Goal: Navigation & Orientation: Find specific page/section

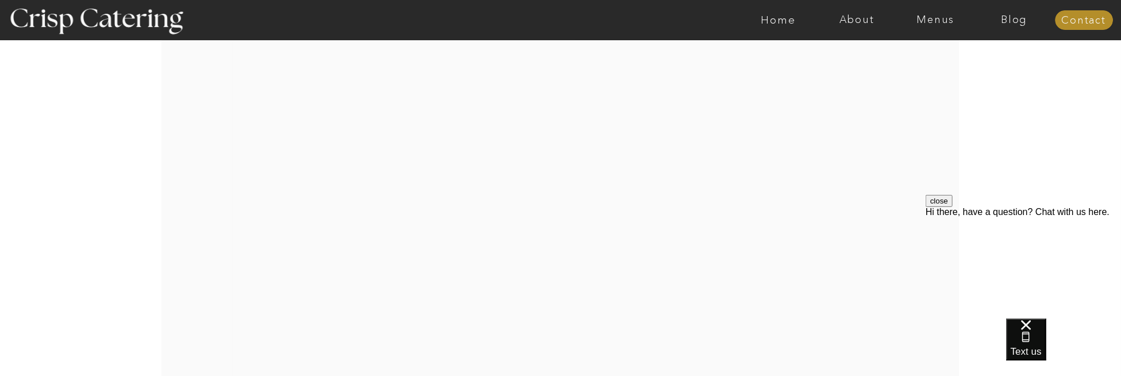
scroll to position [2222, 0]
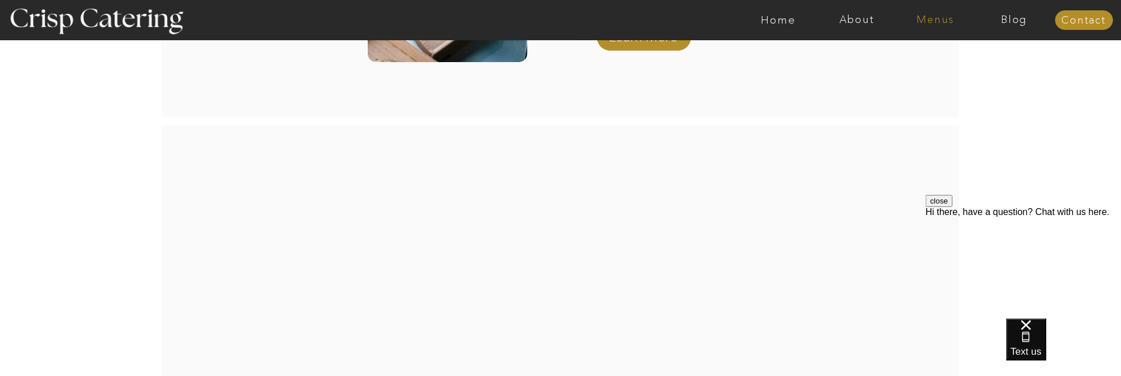
click at [932, 20] on nav "Menus" at bounding box center [936, 19] width 79 height 11
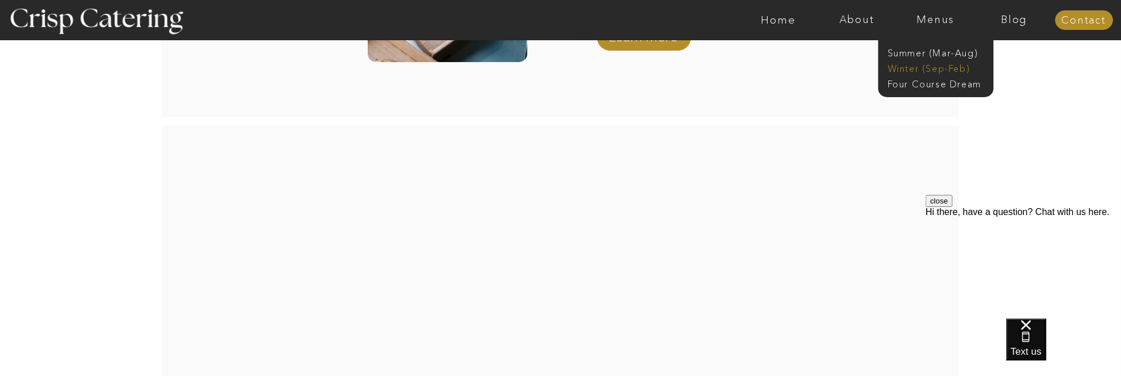
click at [901, 67] on nav "Winter (Sep-Feb)" at bounding box center [935, 67] width 94 height 11
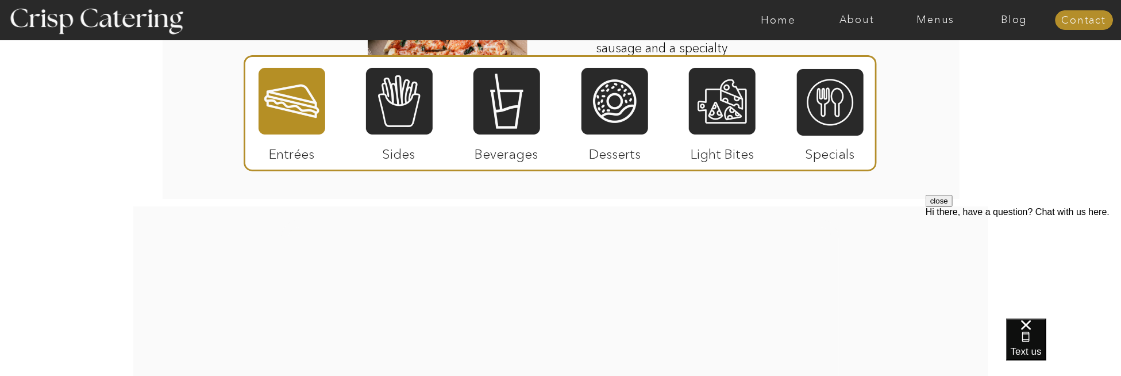
scroll to position [2028, 0]
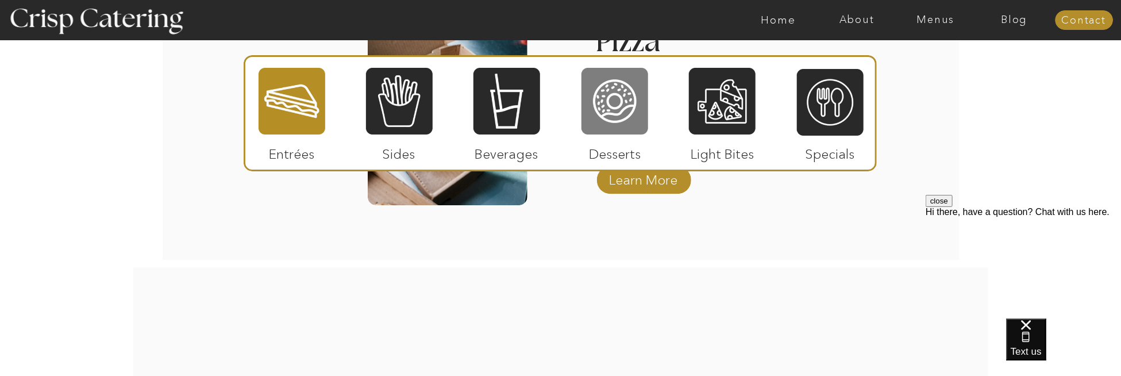
click at [612, 82] on div at bounding box center [615, 101] width 67 height 69
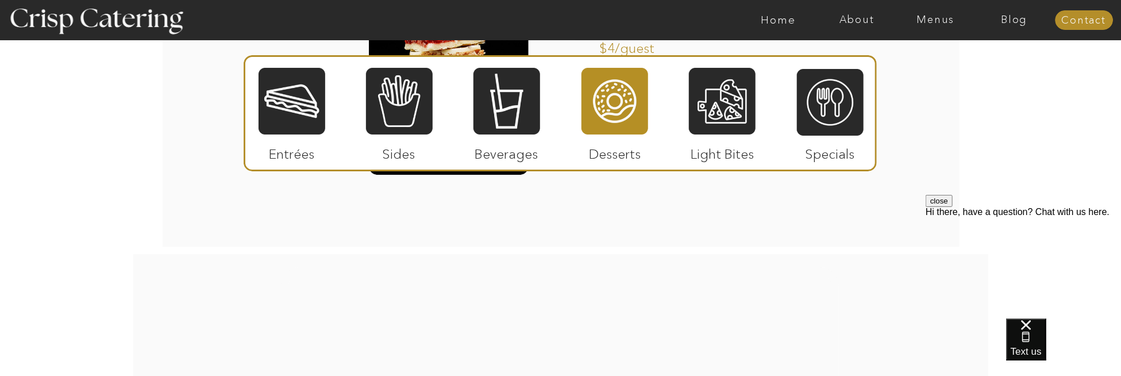
scroll to position [1798, 0]
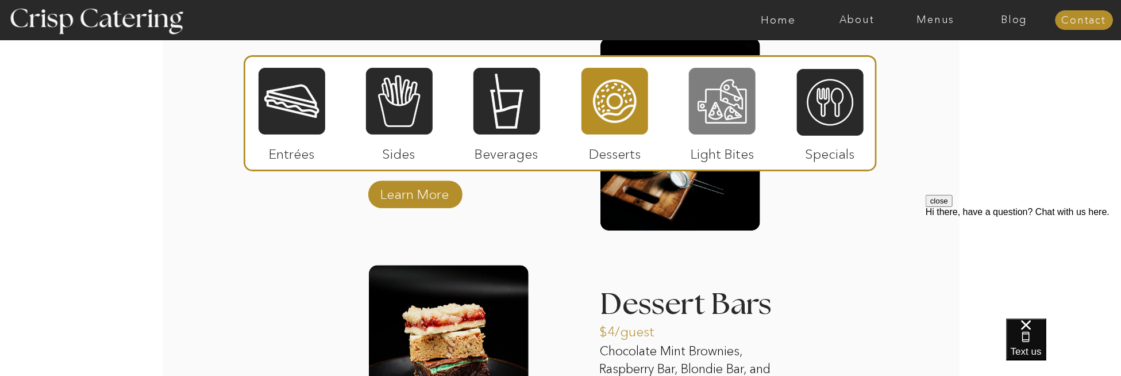
click at [720, 101] on div at bounding box center [722, 101] width 67 height 69
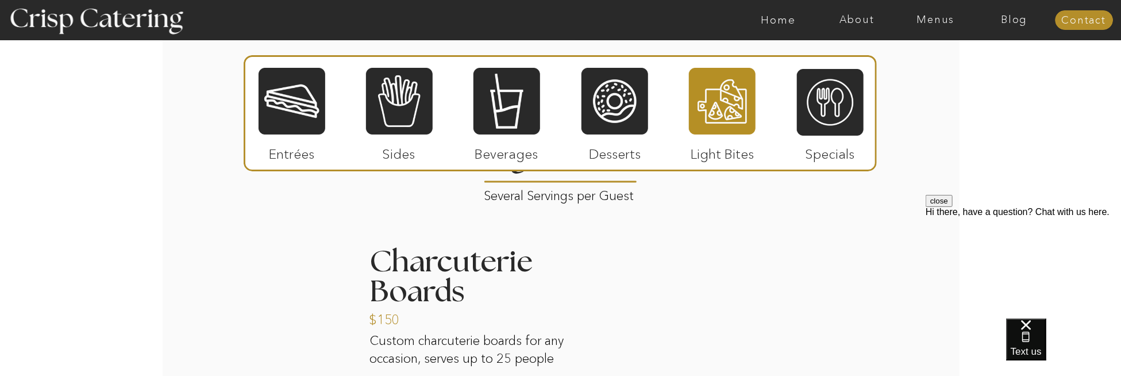
scroll to position [1148, 0]
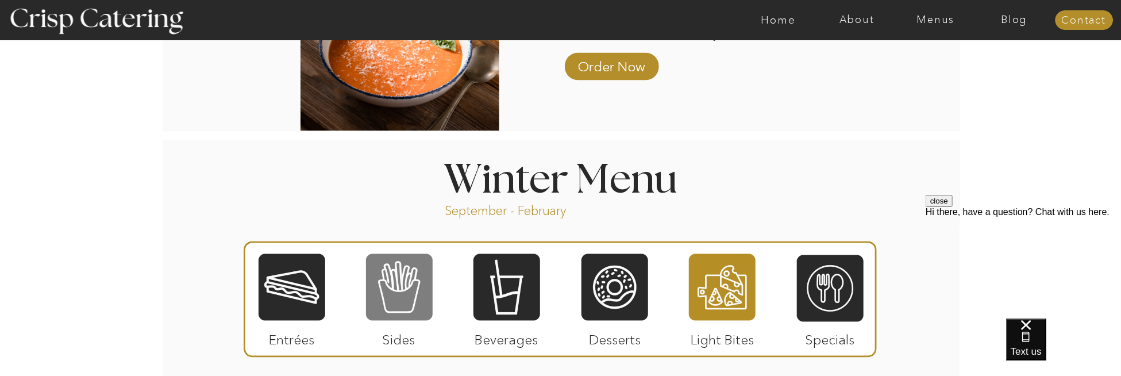
click at [387, 308] on div at bounding box center [399, 287] width 67 height 69
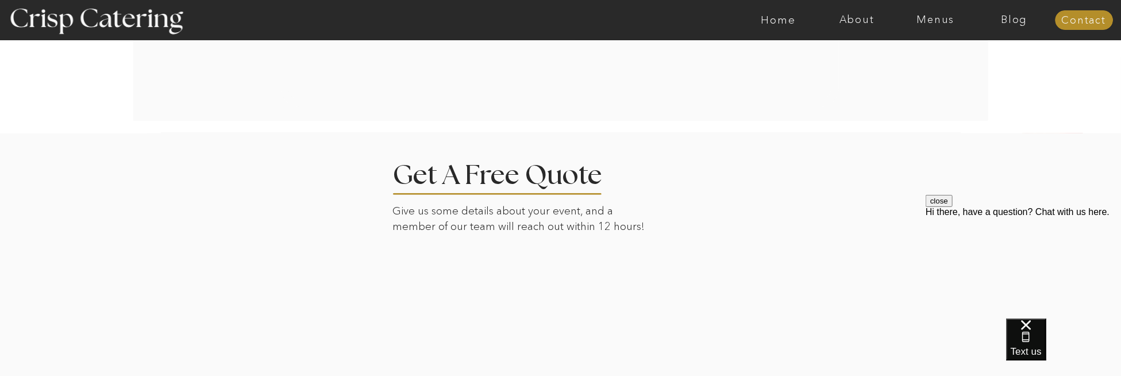
scroll to position [2872, 0]
